Goal: Transaction & Acquisition: Purchase product/service

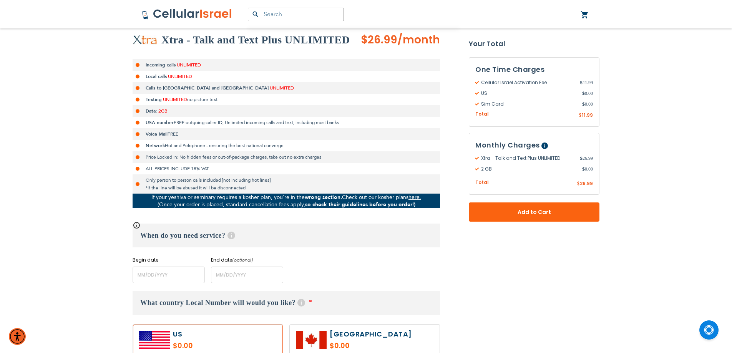
scroll to position [154, 0]
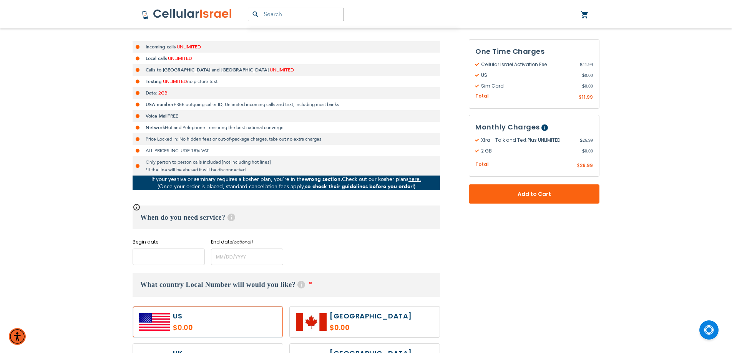
click at [195, 257] on input "name" at bounding box center [169, 257] width 72 height 17
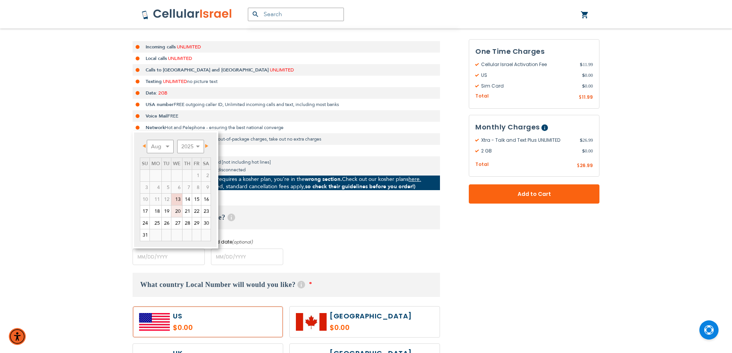
click at [178, 208] on link "20" at bounding box center [176, 212] width 11 height 12
type input "[DATE]"
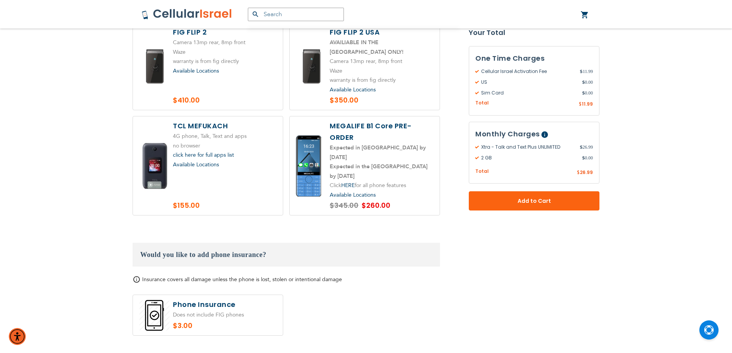
scroll to position [956, 0]
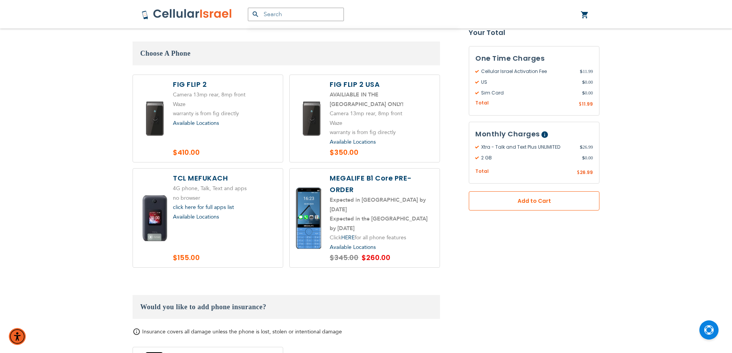
click at [547, 206] on button "Add to Cart" at bounding box center [534, 200] width 131 height 19
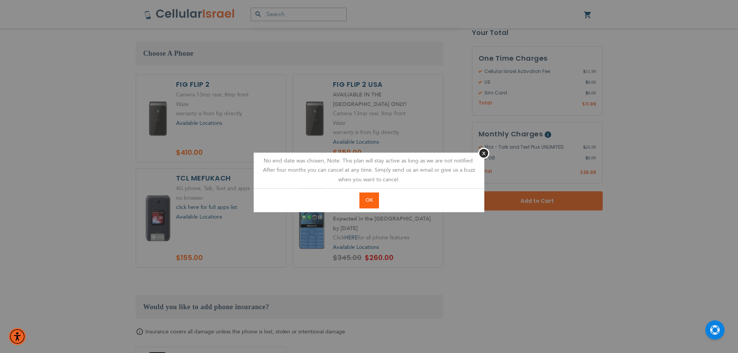
click at [368, 200] on span "OK" at bounding box center [369, 200] width 7 height 7
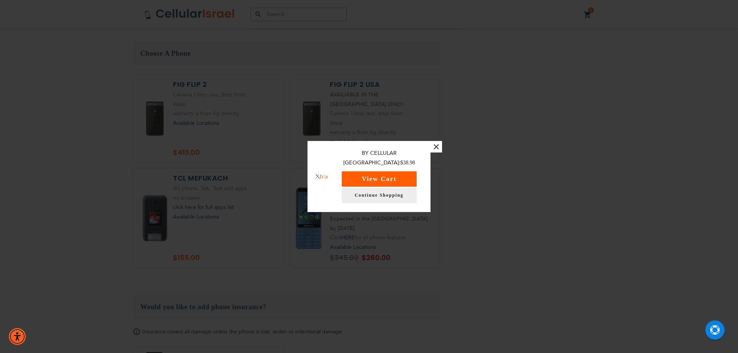
click at [392, 174] on button "View Cart" at bounding box center [379, 178] width 75 height 15
